Goal: Task Accomplishment & Management: Manage account settings

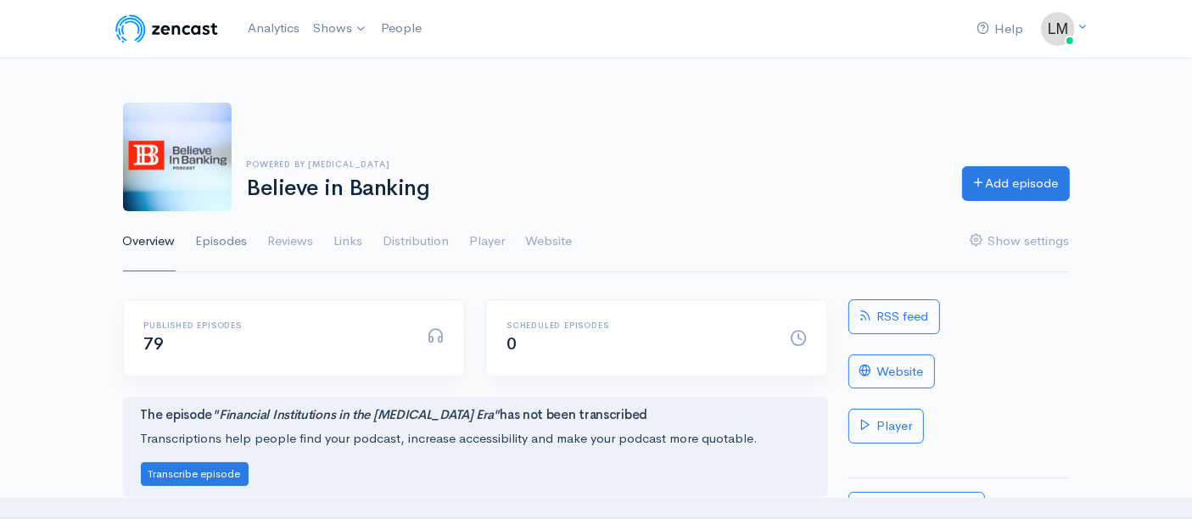
click at [241, 236] on link "Episodes" at bounding box center [222, 241] width 52 height 61
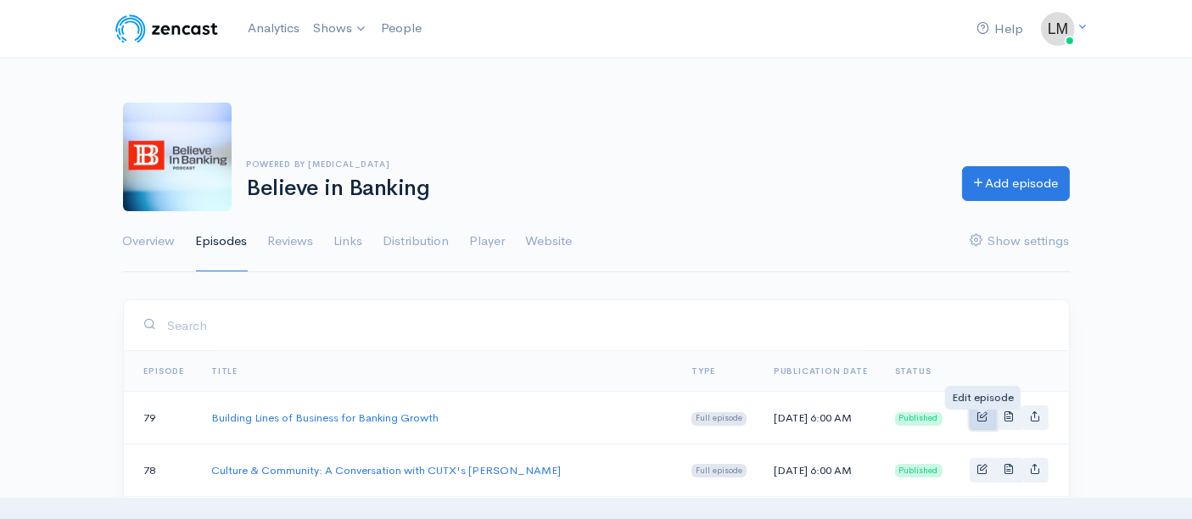
click at [986, 416] on span "Basic example" at bounding box center [982, 415] width 11 height 11
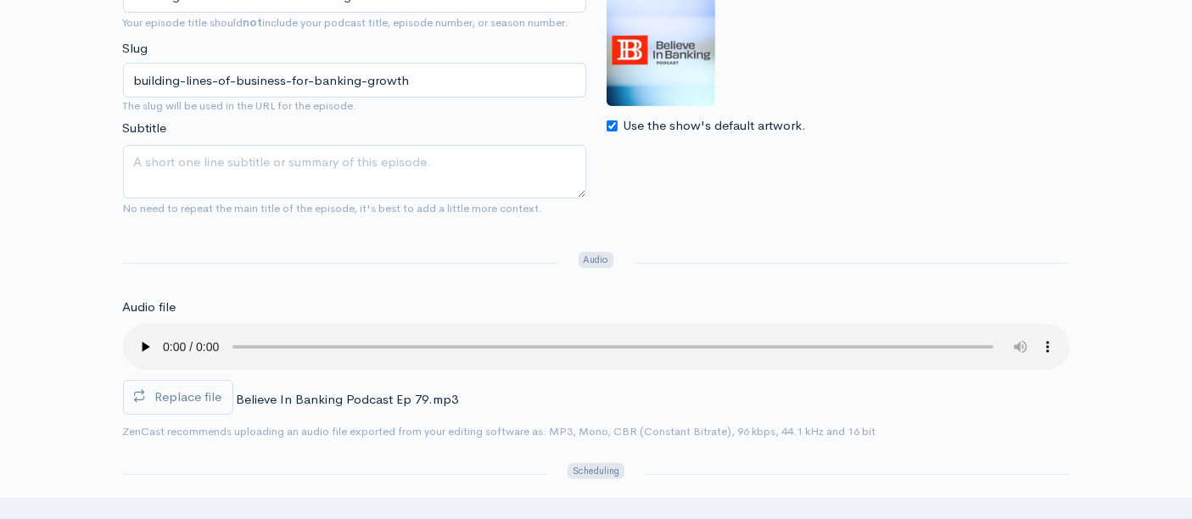
scroll to position [471, 0]
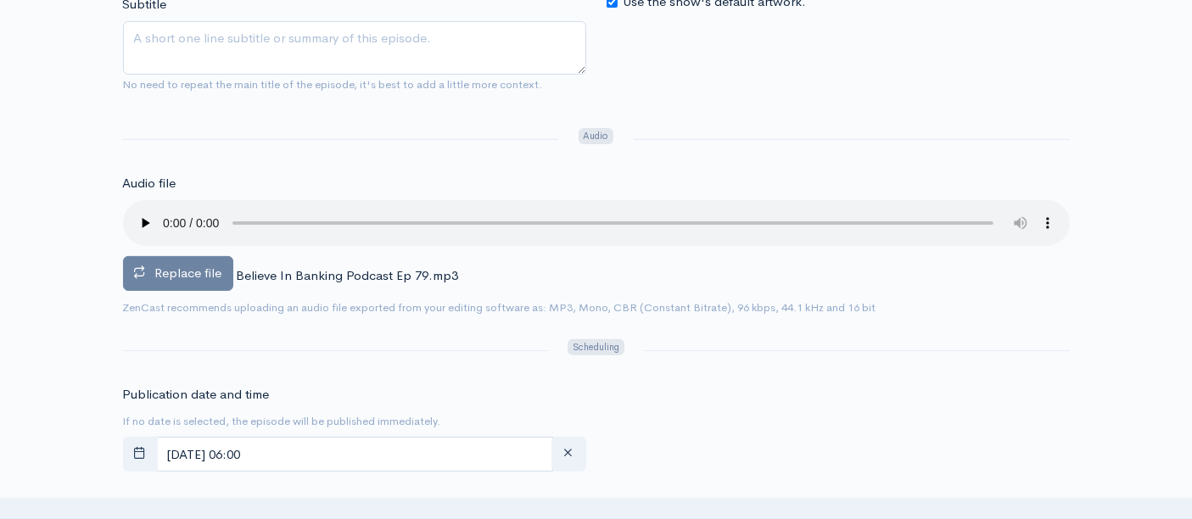
click at [215, 265] on span "Replace file" at bounding box center [188, 273] width 67 height 16
click at [0, 0] on input "Replace file" at bounding box center [0, 0] width 0 height 0
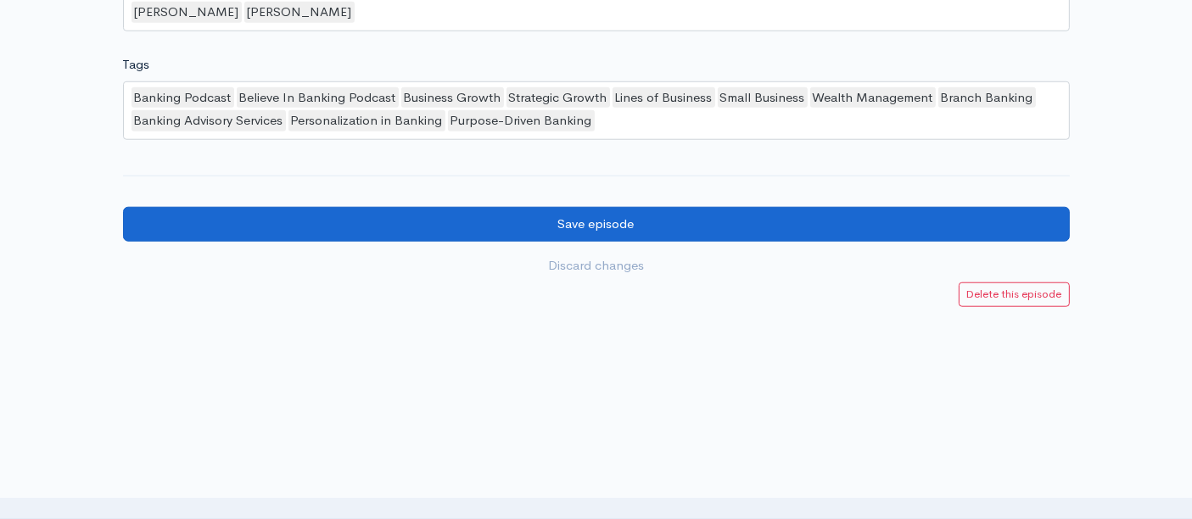
scroll to position [1628, 0]
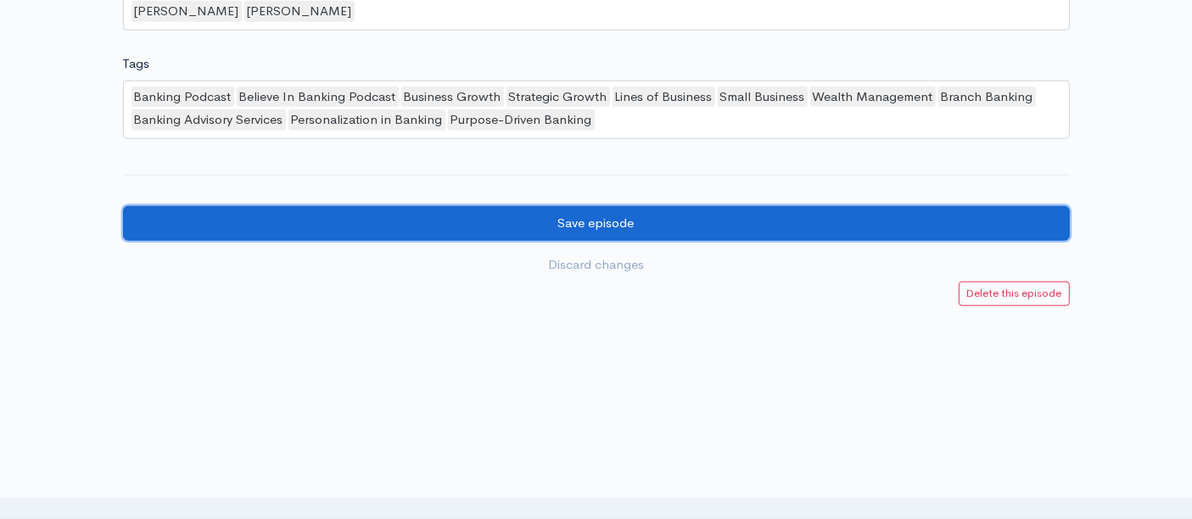
click at [645, 211] on input "Save episode" at bounding box center [596, 223] width 946 height 35
